Goal: Task Accomplishment & Management: Complete application form

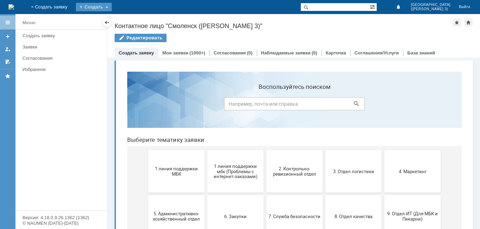
click at [112, 6] on div "Создать" at bounding box center [94, 7] width 36 height 8
click at [131, 23] on link "Заявка" at bounding box center [103, 21] width 53 height 8
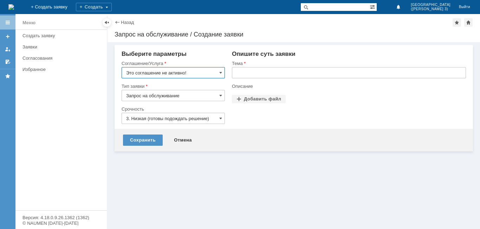
click at [180, 73] on input "Это соглашение не активно!" at bounding box center [173, 72] width 103 height 11
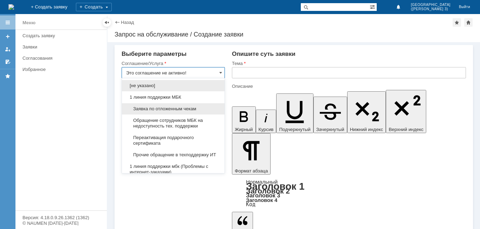
click at [181, 105] on div "Заявка по отложенным чекам" at bounding box center [173, 108] width 103 height 11
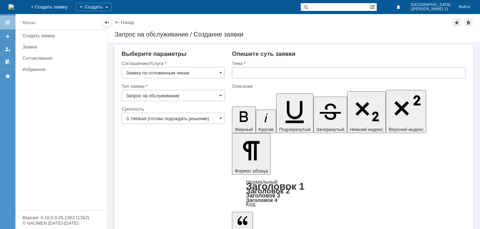
type input "Заявка по отложенным чекам"
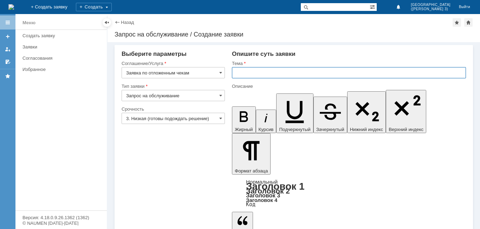
click at [280, 74] on input "text" at bounding box center [349, 72] width 234 height 11
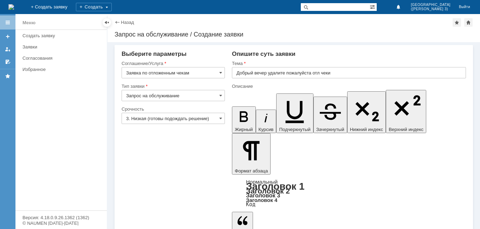
click at [267, 74] on input "Добрый вечер удалите пожалуйста отл чеки" at bounding box center [349, 72] width 234 height 11
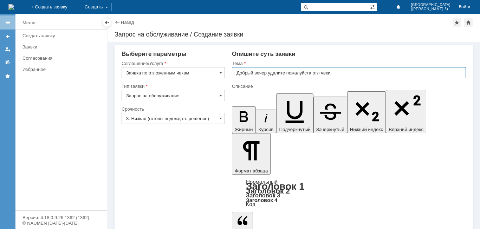
click at [267, 74] on input "Добрый вечер удалите пожалуйста отл чеки" at bounding box center [349, 72] width 234 height 11
drag, startPoint x: 267, startPoint y: 74, endPoint x: 272, endPoint y: 77, distance: 5.6
click at [271, 77] on input "Добрый вечер удалите пожалуйста отл чеки" at bounding box center [349, 72] width 234 height 11
click at [333, 73] on input "Добрый вечер, удалите пожалуйста отл чеки" at bounding box center [349, 72] width 234 height 11
type input "Добрый вечер, удалите пожалуйста отл чеки за 27.08"
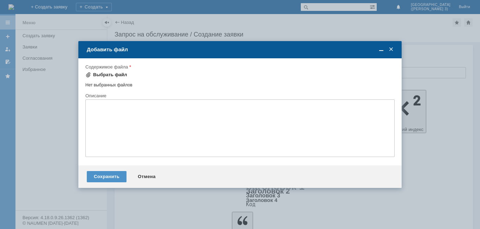
click at [115, 76] on div "Выбрать файл" at bounding box center [110, 75] width 34 height 6
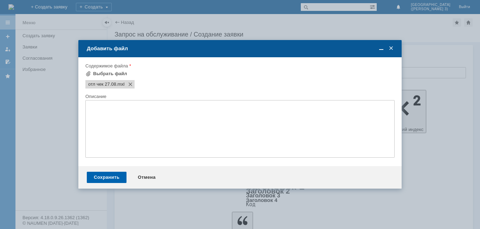
click at [117, 175] on div "Сохранить" at bounding box center [107, 177] width 40 height 11
